Goal: Obtain resource: Download file/media

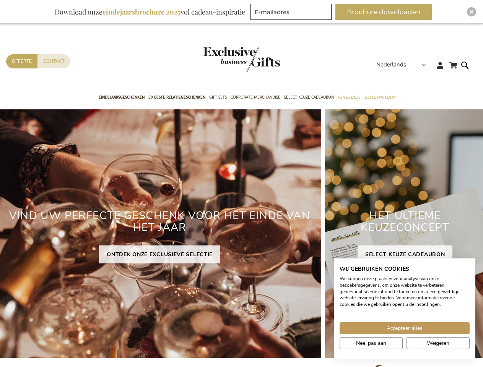
click at [241, 184] on div "VIND UW PERFECTE GESCHENK VOOR HET EINDE VAN HET JAAR ONTDEK ONZE EXCLUSIEVE SE…" at bounding box center [159, 233] width 323 height 249
click at [404, 65] on span "Nederlands" at bounding box center [392, 64] width 30 height 9
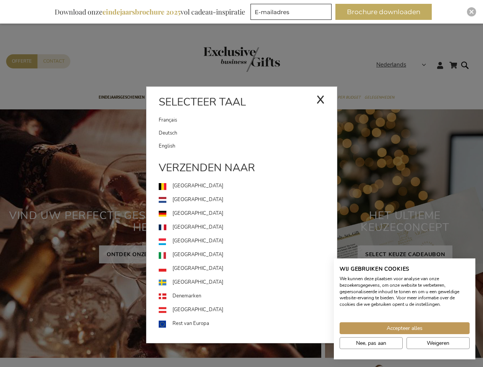
click at [387, 12] on button "Brochure downloaden" at bounding box center [384, 12] width 96 height 16
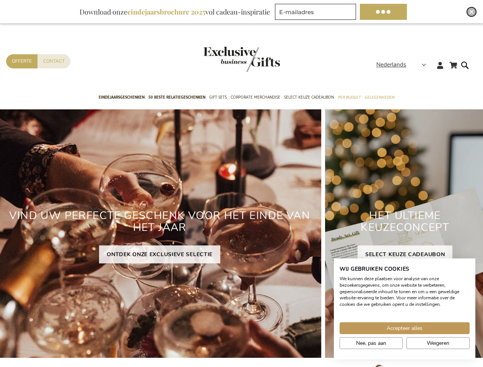
click at [472, 12] on img "Close" at bounding box center [472, 12] width 5 height 5
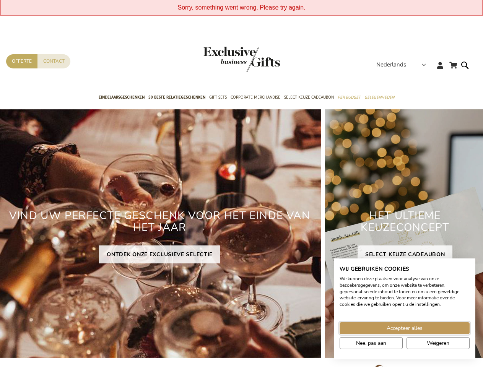
click at [405, 328] on span "Accepteer alles" at bounding box center [405, 329] width 36 height 8
